Goal: Task Accomplishment & Management: Manage account settings

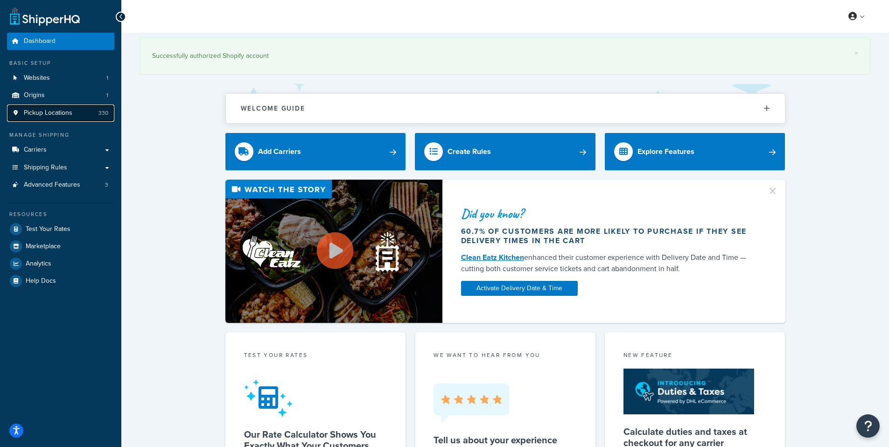
click at [33, 115] on span "Pickup Locations" at bounding box center [48, 113] width 49 height 8
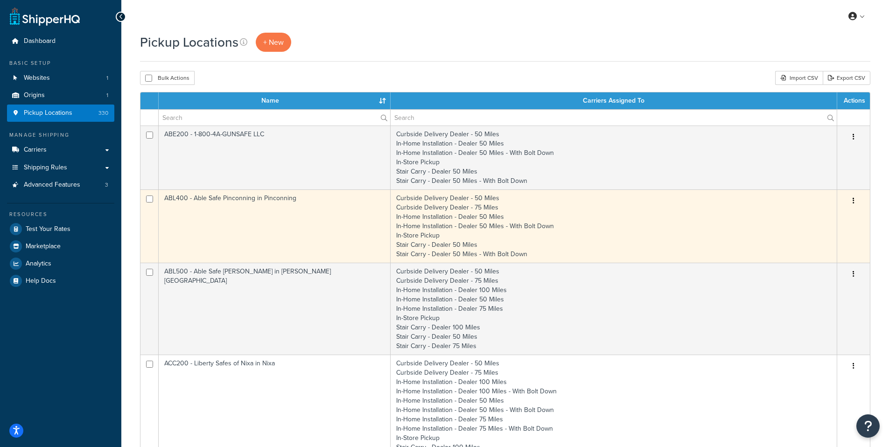
click at [246, 197] on td "ABL400 - Able Safe Pinconning in Pinconning" at bounding box center [275, 226] width 232 height 73
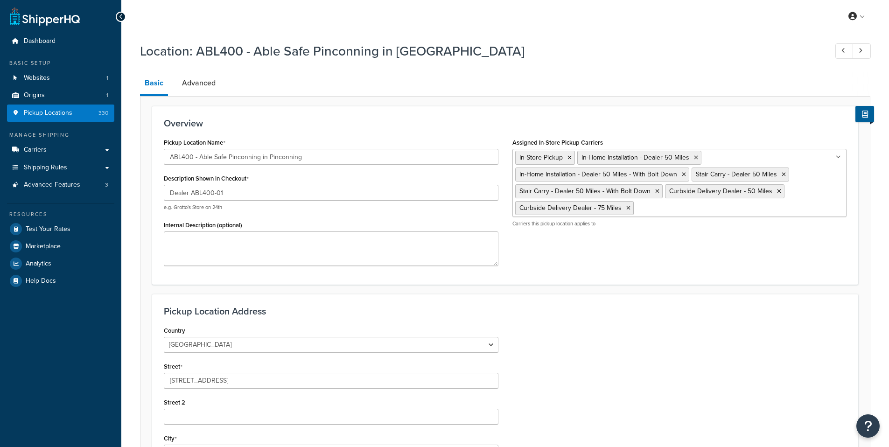
select select "22"
click at [56, 114] on span "Pickup Locations" at bounding box center [48, 113] width 49 height 8
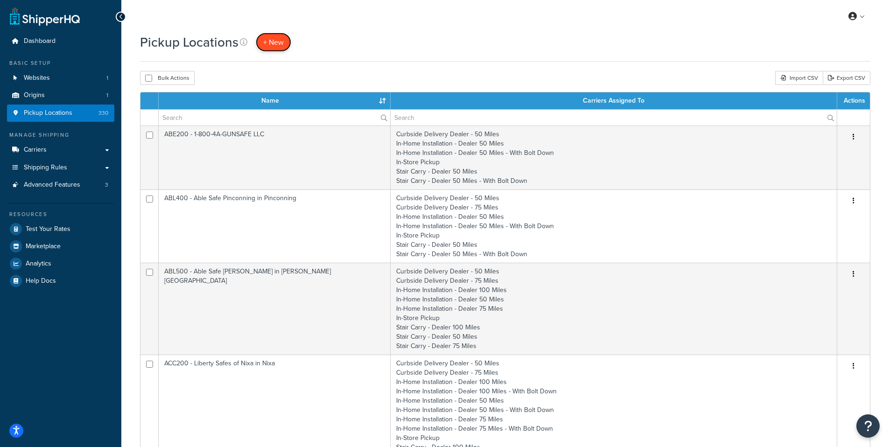
click at [273, 41] on span "+ New" at bounding box center [273, 42] width 21 height 11
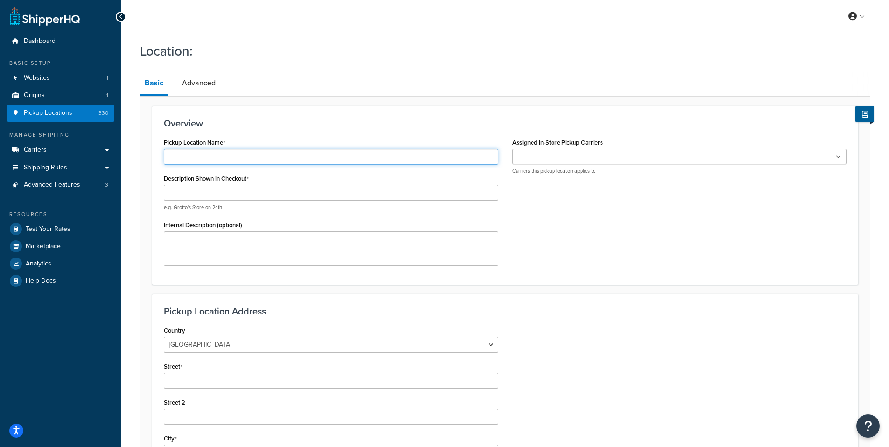
click at [200, 158] on input "Pickup Location Name" at bounding box center [331, 157] width 335 height 16
type input "MON100 - Liberty Safes of [US_STATE]"
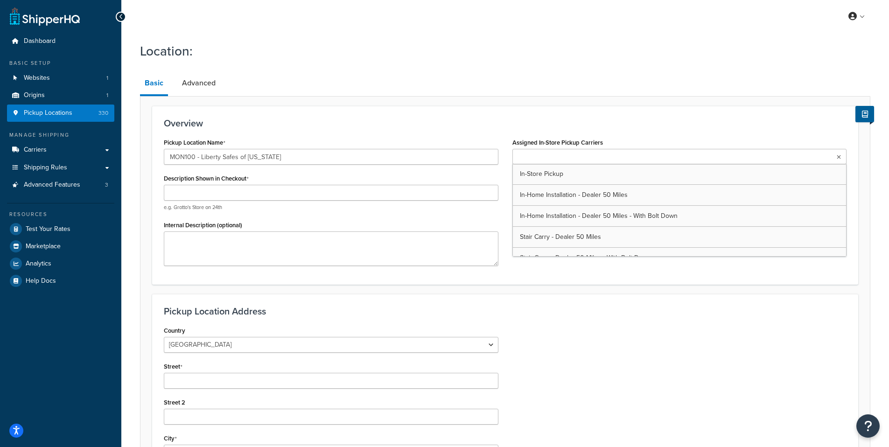
click at [590, 160] on ul at bounding box center [680, 156] width 335 height 15
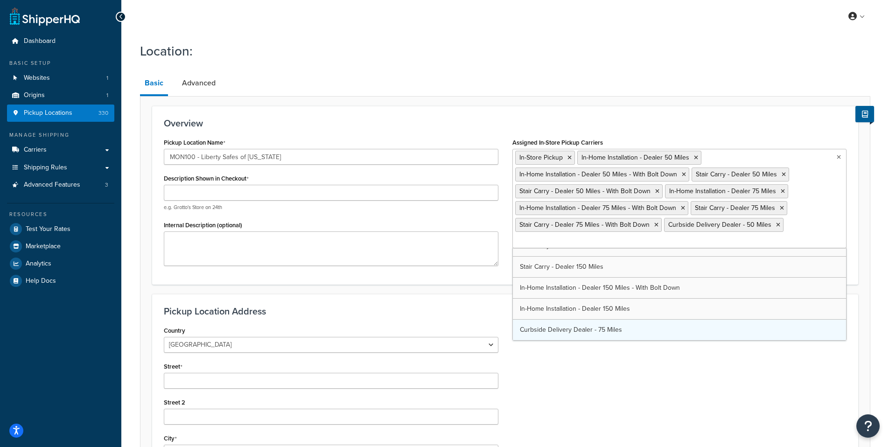
scroll to position [75, 0]
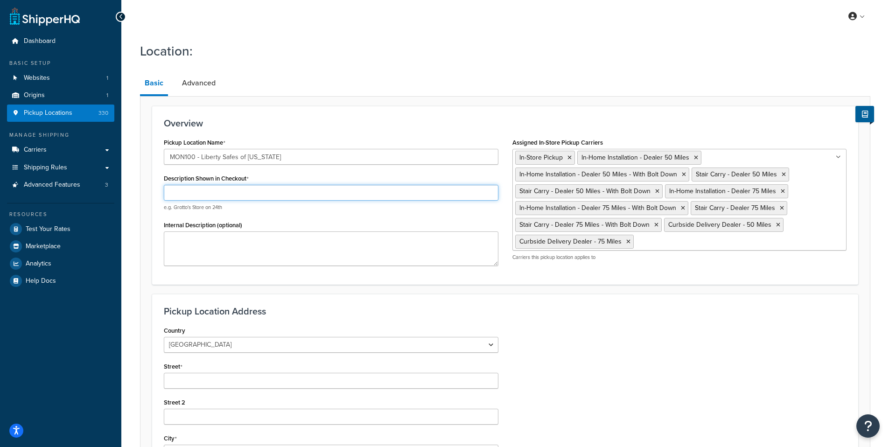
click at [269, 194] on input "Description Shown in Checkout" at bounding box center [331, 193] width 335 height 16
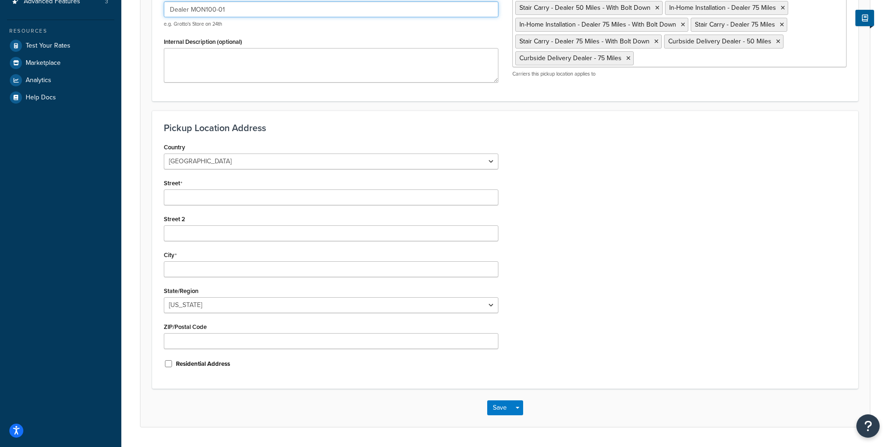
type input "Dealer MON100-01"
click at [190, 194] on input "Street" at bounding box center [331, 198] width 335 height 16
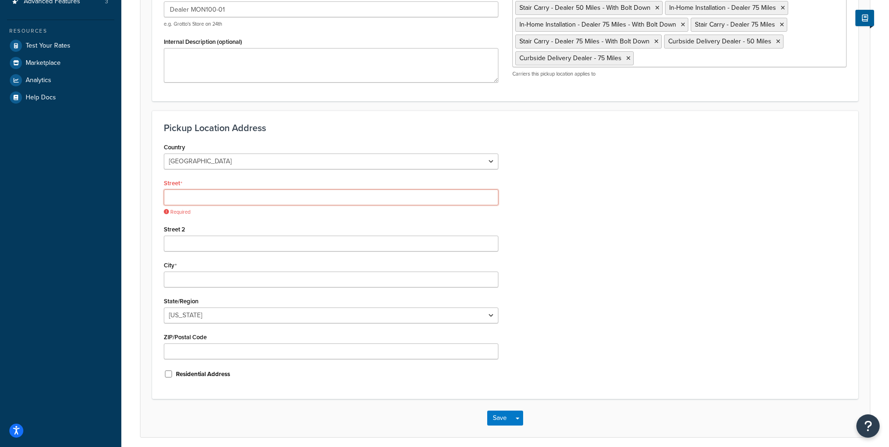
paste input "615 Highton St"
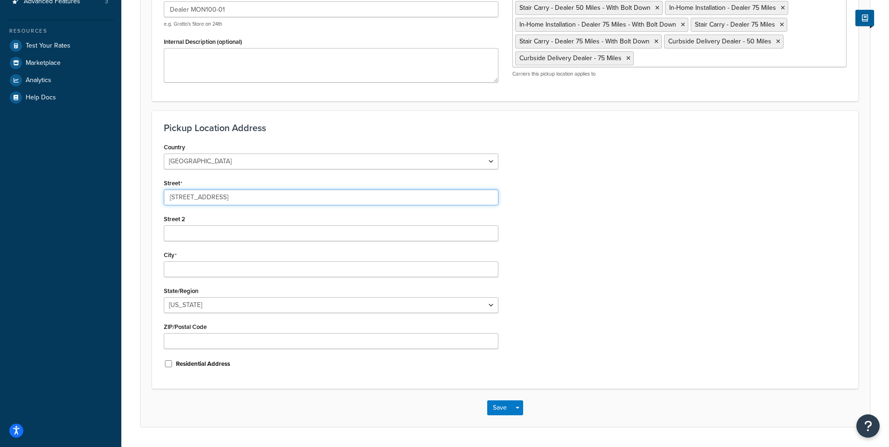
type input "615 Highton St"
click at [190, 265] on input "City" at bounding box center [331, 269] width 335 height 16
type input "Missoula"
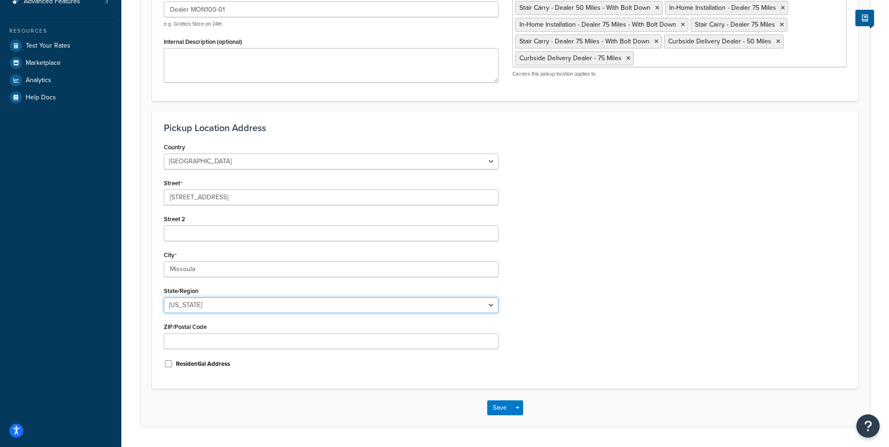
click at [210, 306] on select "Alabama Alaska American Samoa Arizona Arkansas Armed Forces Americas Armed Forc…" at bounding box center [331, 305] width 335 height 16
select select "26"
click at [164, 297] on select "Alabama Alaska American Samoa Arizona Arkansas Armed Forces Americas Armed Forc…" at bounding box center [331, 305] width 335 height 16
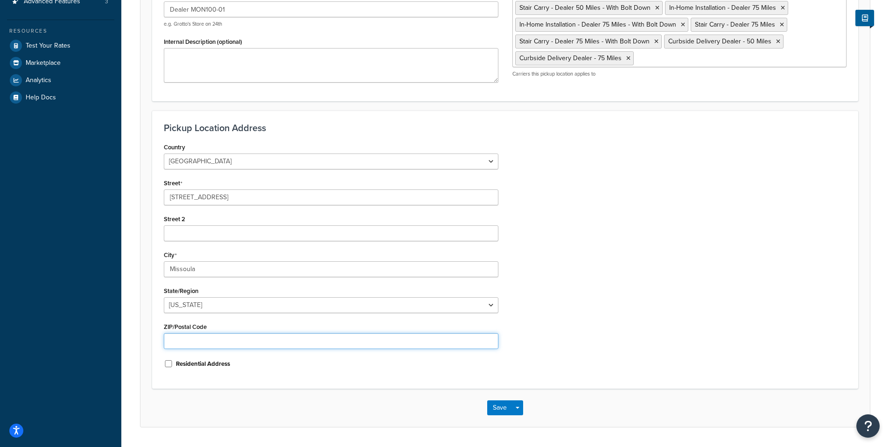
click at [197, 344] on input "ZIP/Postal Code" at bounding box center [331, 341] width 335 height 16
type input "59802"
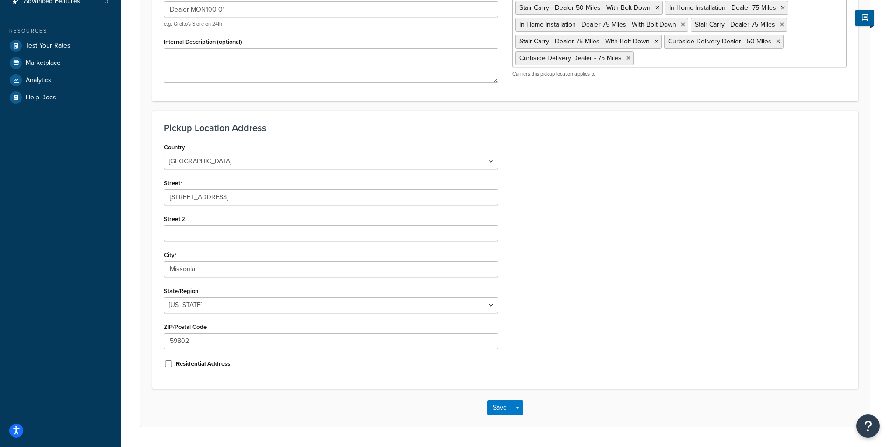
click at [576, 335] on div "Country United States United Kingdom Afghanistan Åland Islands Albania Algeria …" at bounding box center [505, 258] width 697 height 237
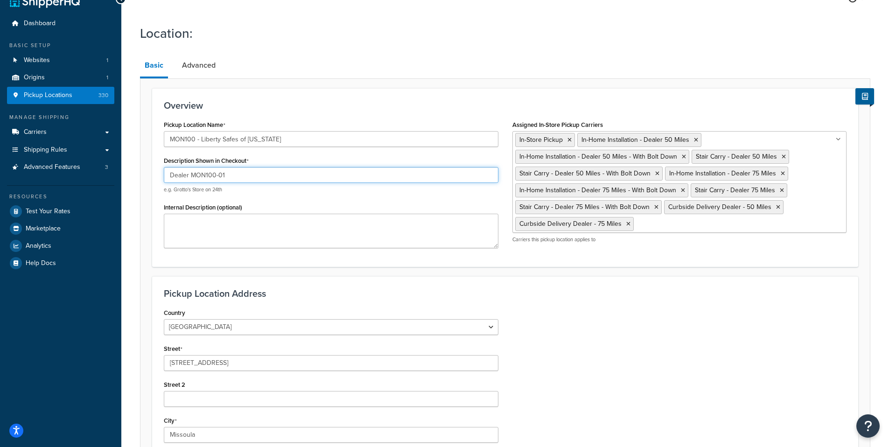
click at [239, 176] on input "Dealer MON100-01" at bounding box center [331, 175] width 335 height 16
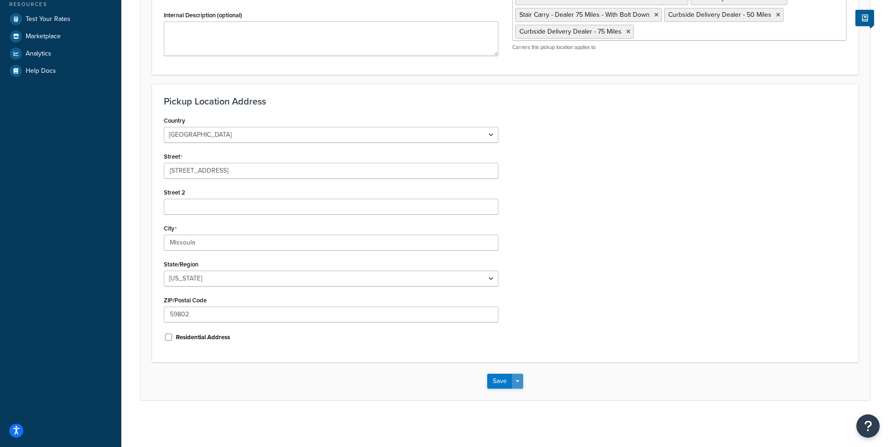
scroll to position [211, 0]
click at [506, 383] on button "Save" at bounding box center [499, 380] width 25 height 15
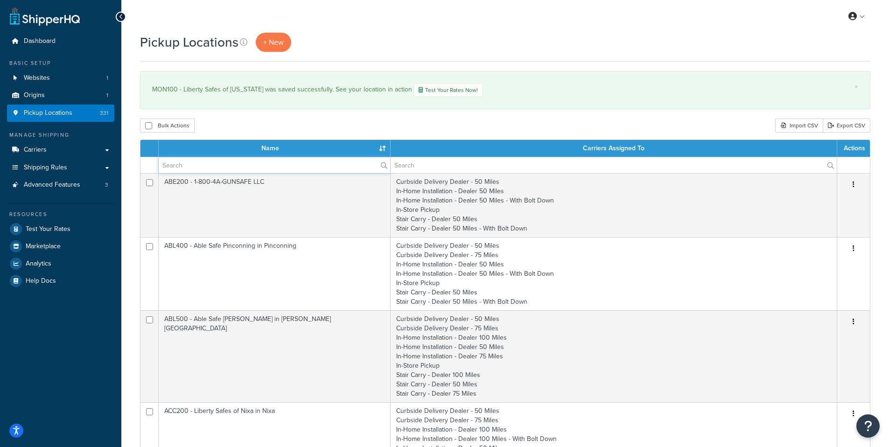
click at [311, 168] on input "text" at bounding box center [275, 165] width 232 height 16
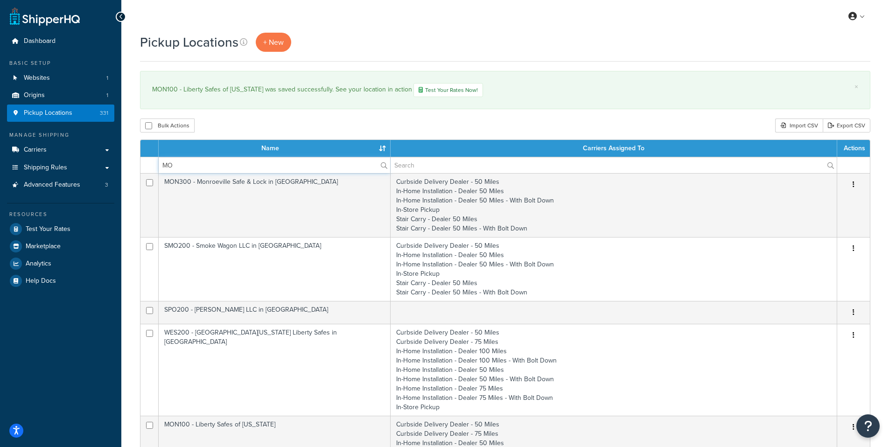
type input "M"
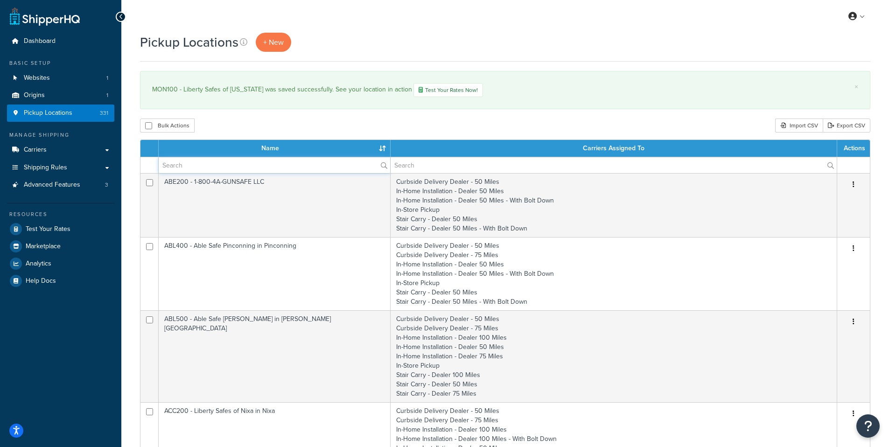
paste input "Dealer MON100-01"
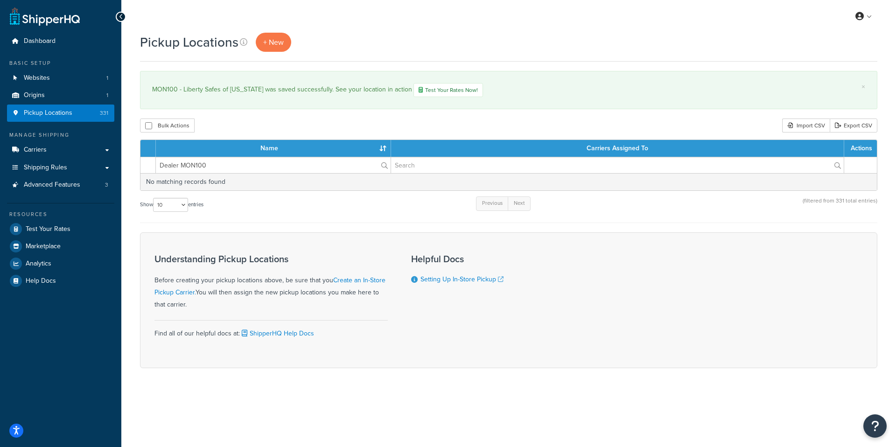
click at [385, 164] on label "Dealer MON100" at bounding box center [273, 165] width 235 height 16
click at [385, 164] on input "Dealer MON100" at bounding box center [273, 165] width 235 height 16
drag, startPoint x: 157, startPoint y: 167, endPoint x: 123, endPoint y: 169, distance: 34.6
click at [123, 169] on div "Pickup Locations + New × MON100 - Liberty Safes of Montana was saved successful…" at bounding box center [508, 217] width 775 height 368
type input "MON100"
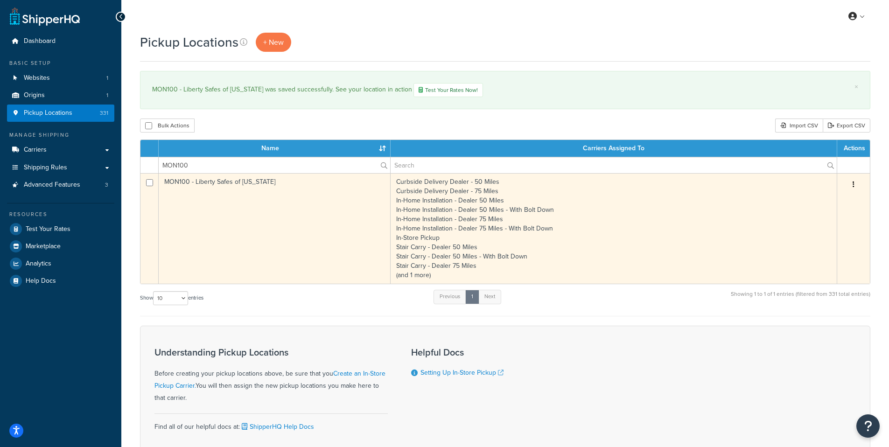
click at [184, 183] on td "MON100 - Liberty Safes of [US_STATE]" at bounding box center [275, 228] width 232 height 111
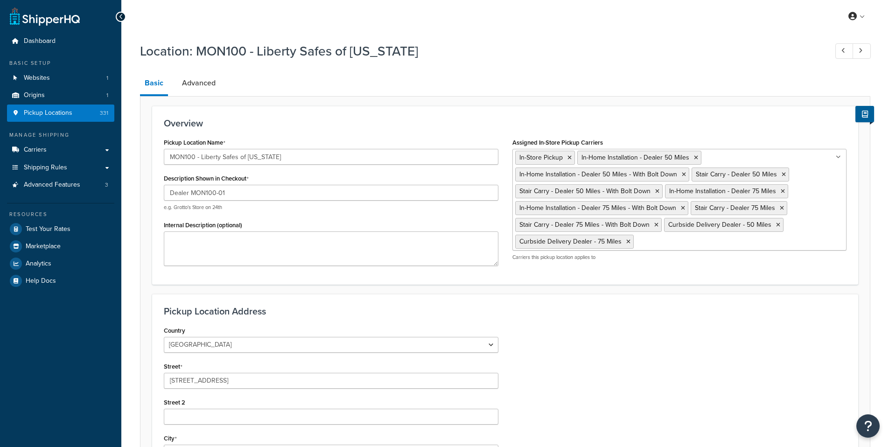
select select "26"
click at [193, 81] on link "Advanced" at bounding box center [198, 83] width 43 height 22
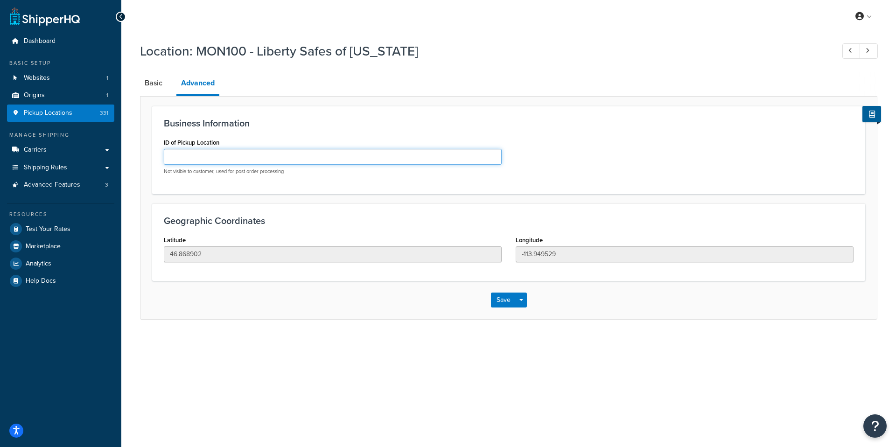
click at [241, 158] on input "ID of Pickup Location" at bounding box center [333, 157] width 338 height 16
paste input "Dealer MON100-01"
drag, startPoint x: 191, startPoint y: 157, endPoint x: 144, endPoint y: 160, distance: 47.2
click at [144, 160] on form "Business Information ID of Pickup Location Dealer MON100-01 Not visible to cust…" at bounding box center [508, 212] width 737 height 213
type input "MON100-01"
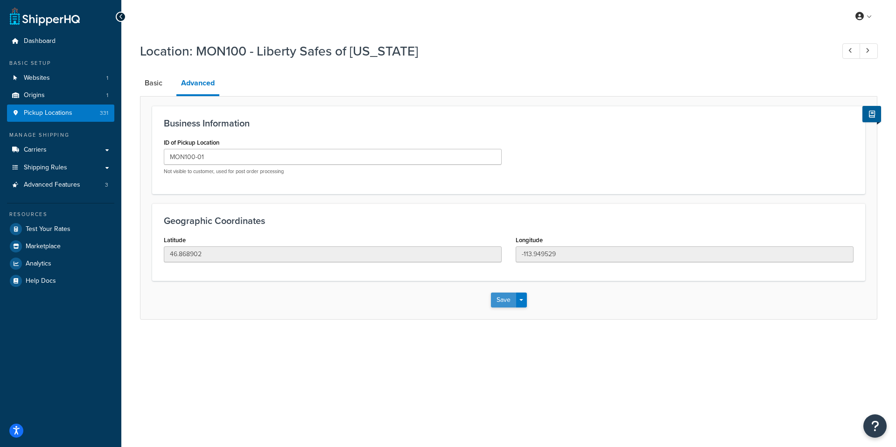
click at [505, 301] on button "Save" at bounding box center [503, 300] width 25 height 15
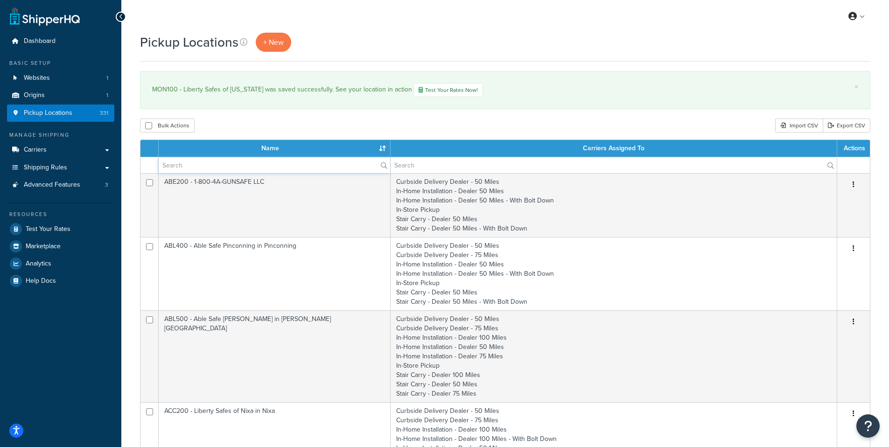
click at [227, 171] on input "text" at bounding box center [275, 165] width 232 height 16
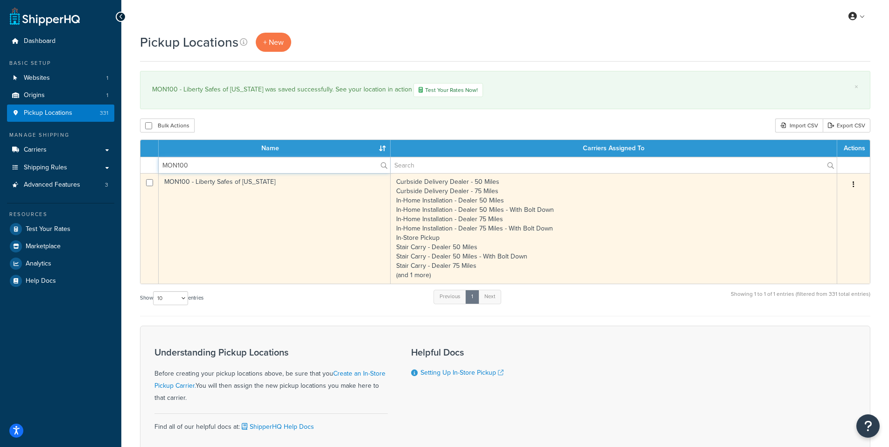
type input "MON100"
click at [855, 185] on button "button" at bounding box center [853, 184] width 13 height 15
click at [801, 239] on link "Delete" at bounding box center [823, 240] width 74 height 19
